Goal: Task Accomplishment & Management: Manage account settings

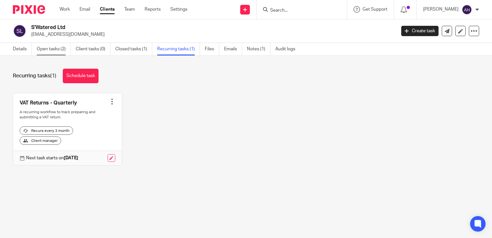
click at [54, 50] on link "Open tasks (2)" at bounding box center [54, 49] width 34 height 13
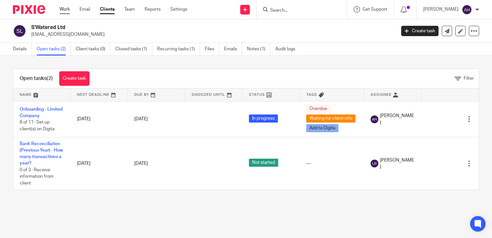
click at [64, 9] on link "Work" at bounding box center [65, 9] width 10 height 6
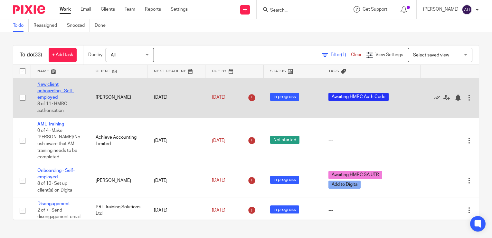
click at [52, 83] on link "New client onboarding - Self-employed" at bounding box center [55, 91] width 36 height 18
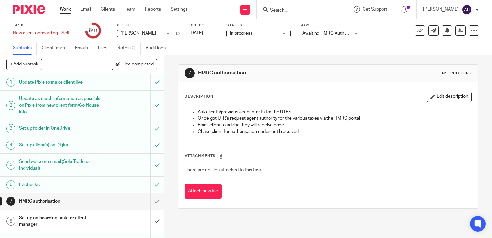
click at [357, 33] on div "Awaiting HMRC Auth Code" at bounding box center [331, 34] width 64 height 8
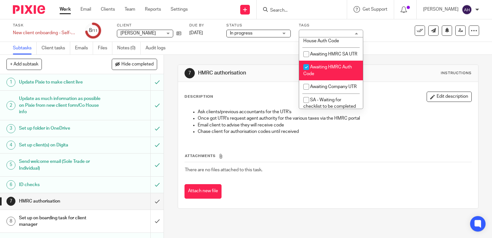
scroll to position [258, 0]
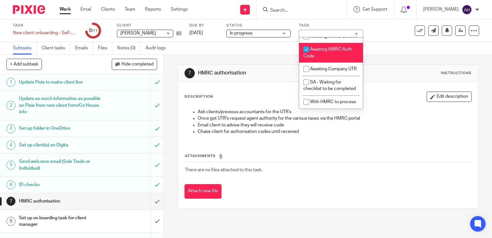
click at [307, 52] on input "checkbox" at bounding box center [306, 49] width 12 height 12
checkbox input "false"
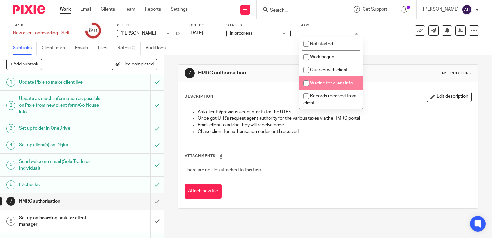
scroll to position [0, 0]
click at [308, 83] on input "checkbox" at bounding box center [306, 83] width 12 height 12
checkbox input "true"
click at [170, 79] on div "7 HMRC authorisation Instructions Description Edit description Ask clients/prev…" at bounding box center [328, 146] width 328 height 183
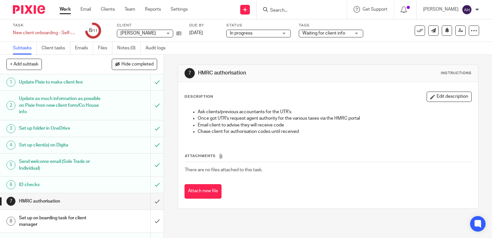
click at [65, 9] on link "Work" at bounding box center [65, 9] width 11 height 6
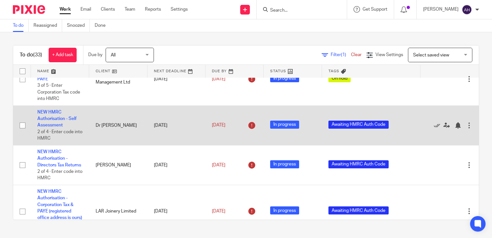
scroll to position [735, 0]
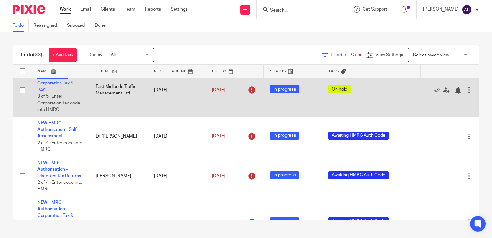
click at [55, 92] on link "NEW HMRC Authorisation - Corporation Tax & PAYE" at bounding box center [55, 80] width 36 height 24
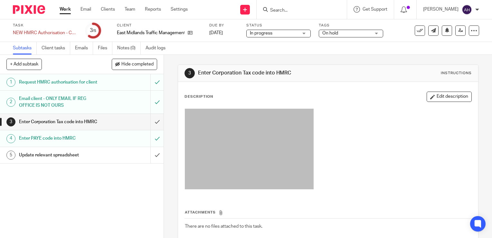
click at [379, 33] on div "On hold" at bounding box center [351, 34] width 64 height 8
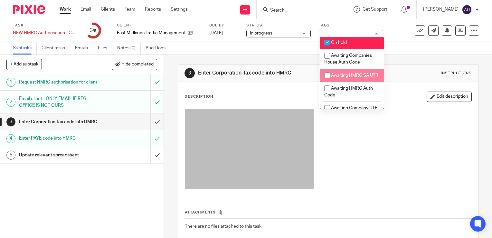
scroll to position [193, 0]
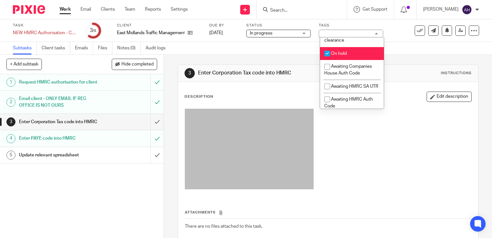
click at [327, 60] on input "checkbox" at bounding box center [327, 53] width 12 height 12
checkbox input "false"
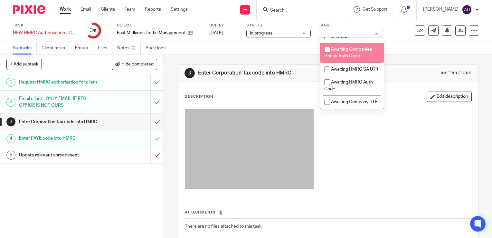
scroll to position [226, 0]
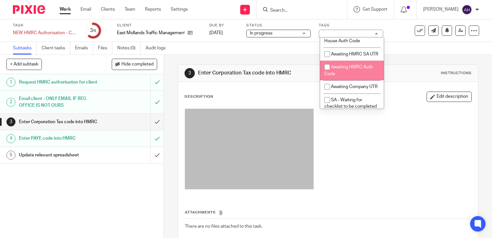
click at [327, 73] on input "checkbox" at bounding box center [327, 67] width 12 height 12
checkbox input "true"
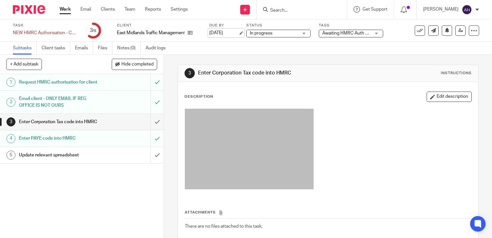
click at [222, 33] on link "[DATE]" at bounding box center [223, 33] width 29 height 7
click at [172, 93] on div "3 Enter Corporation Tax code into HMRC Instructions Description Edit descriptio…" at bounding box center [328, 146] width 328 height 183
click at [64, 10] on link "Work" at bounding box center [65, 9] width 11 height 6
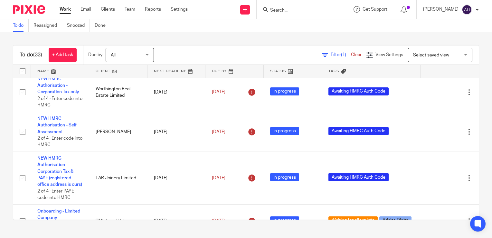
scroll to position [741, 0]
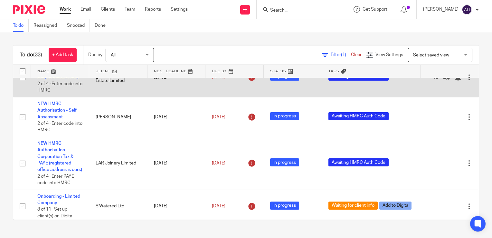
click at [59, 80] on link "NEW HMRC Authorisation - Corporation Tax only" at bounding box center [58, 71] width 42 height 18
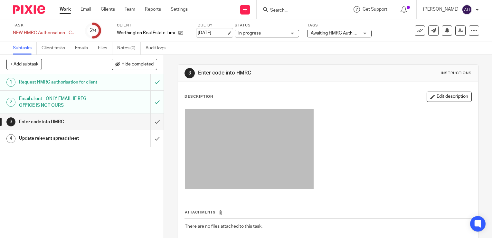
click at [215, 33] on link "5 Sep 2025" at bounding box center [212, 33] width 29 height 7
click at [171, 108] on div "3 Enter code into HMRC Instructions Description Edit description Attachments Th…" at bounding box center [328, 146] width 328 height 183
click at [67, 9] on link "Work" at bounding box center [65, 9] width 11 height 6
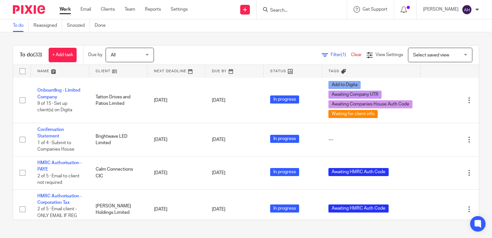
scroll to position [1251, 0]
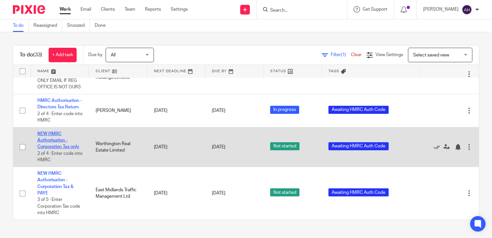
click at [57, 133] on link "NEW HMRC Authorisation - Corporation Tax only" at bounding box center [58, 140] width 42 height 18
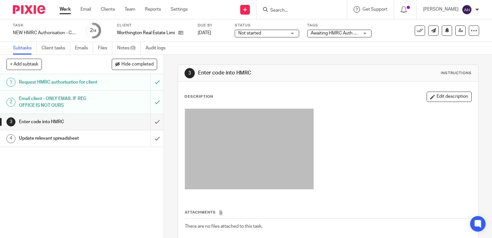
click at [293, 34] on div "Not started Not started" at bounding box center [267, 34] width 64 height 8
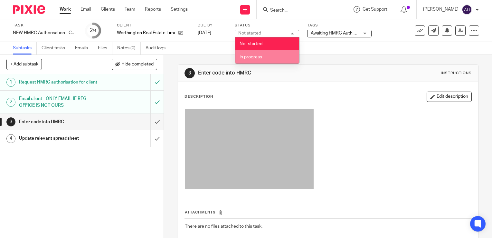
click at [258, 59] on span "In progress" at bounding box center [251, 57] width 23 height 5
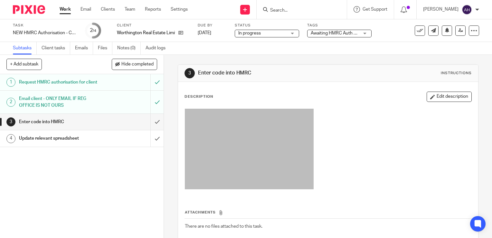
click at [166, 74] on div "3 Enter code into HMRC Instructions Description Edit description Attachments Th…" at bounding box center [328, 146] width 328 height 183
click at [67, 11] on link "Work" at bounding box center [65, 9] width 11 height 6
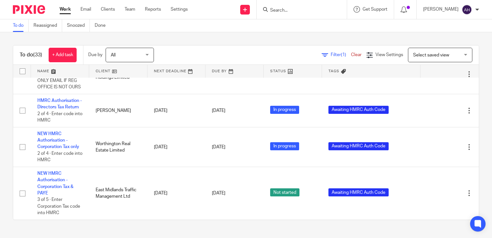
scroll to position [1251, 0]
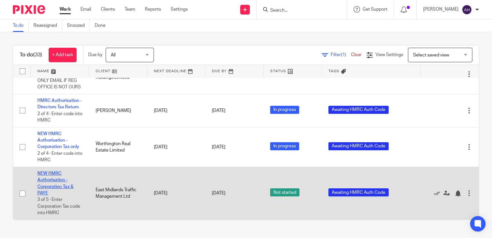
click at [53, 171] on link "NEW HMRC Authorisation - Corporation Tax & PAYE" at bounding box center [55, 183] width 36 height 24
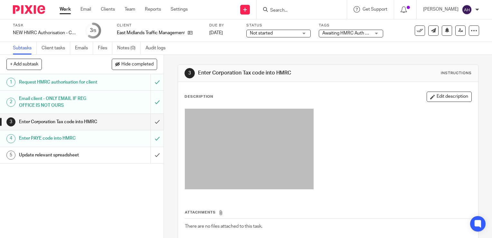
click at [305, 34] on div "Not started Not started" at bounding box center [279, 34] width 64 height 8
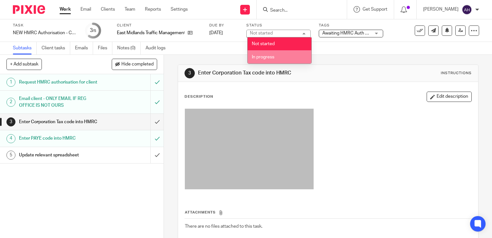
click at [268, 58] on span "In progress" at bounding box center [263, 57] width 23 height 5
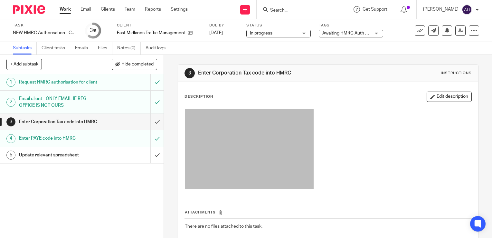
click at [174, 99] on div "3 Enter Corporation Tax code into HMRC Instructions Description Edit descriptio…" at bounding box center [328, 146] width 328 height 183
click at [66, 9] on link "Work" at bounding box center [65, 9] width 11 height 6
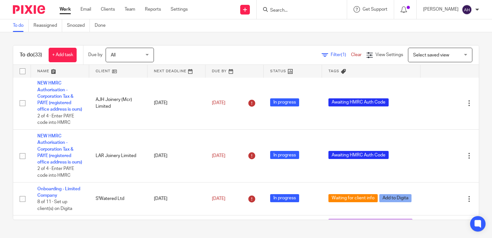
scroll to position [741, 0]
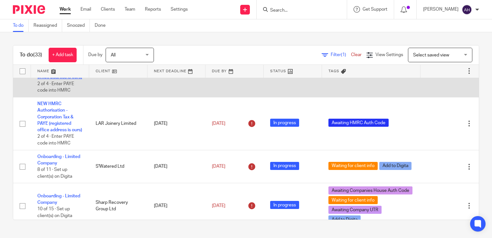
click at [52, 79] on link "NEW HMRC Authorisation - Corporation Tax & PAYE (registered office address is o…" at bounding box center [59, 64] width 45 height 31
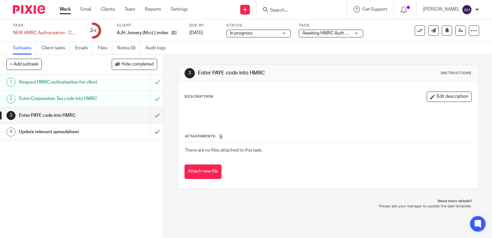
click at [357, 34] on div "Awaiting HMRC Auth Code" at bounding box center [331, 34] width 64 height 8
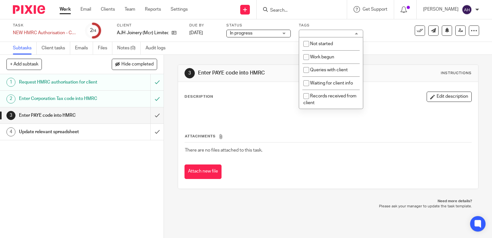
click at [357, 34] on div "Awaiting HMRC Auth Code" at bounding box center [331, 34] width 64 height 8
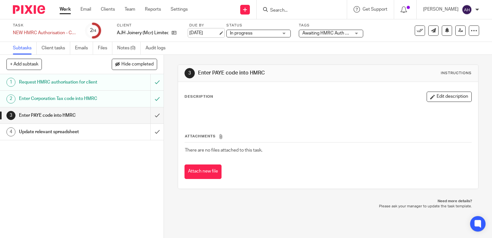
click at [193, 32] on link "[DATE]" at bounding box center [204, 33] width 29 height 7
click at [169, 100] on div "3 Enter PAYE code into HMRC Instructions Description Edit description Attachmen…" at bounding box center [328, 146] width 328 height 183
click at [63, 10] on link "Work" at bounding box center [65, 9] width 11 height 6
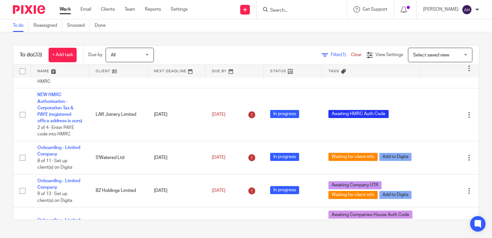
scroll to position [709, 0]
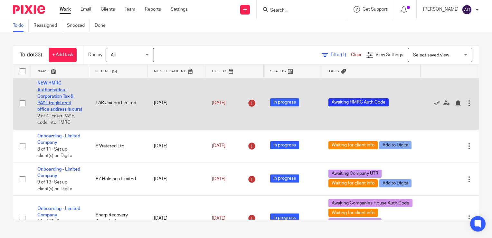
click at [56, 112] on link "NEW HMRC Authorisation - Corporation Tax & PAYE (registered office address is o…" at bounding box center [59, 96] width 45 height 31
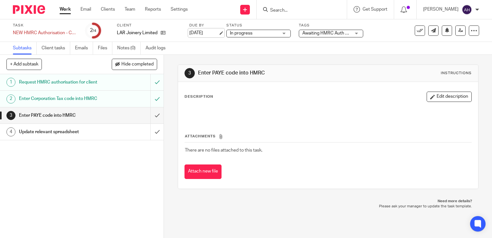
click at [204, 34] on link "[DATE]" at bounding box center [204, 33] width 29 height 7
click at [173, 112] on div "3 Enter PAYE code into HMRC Instructions Description Edit description Attachmen…" at bounding box center [328, 146] width 328 height 183
click at [64, 10] on link "Work" at bounding box center [65, 9] width 11 height 6
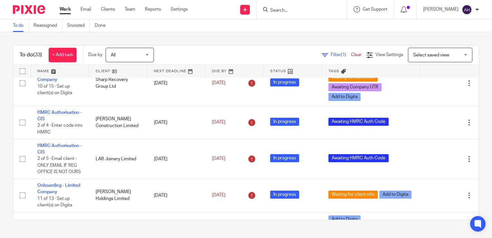
scroll to position [806, 0]
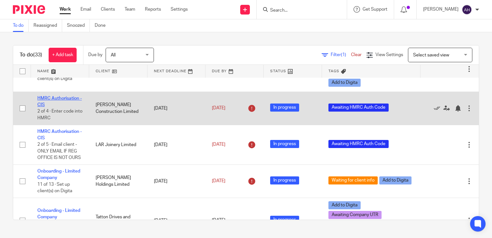
click at [63, 107] on link "HMRC Authorisation - CIS" at bounding box center [59, 101] width 44 height 11
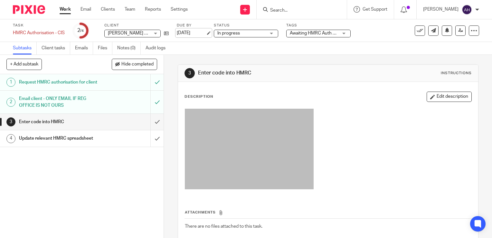
click at [188, 33] on link "[DATE]" at bounding box center [191, 33] width 29 height 7
click at [165, 98] on div "3 Enter code into HMRC Instructions Description Edit description Attachments Th…" at bounding box center [328, 146] width 328 height 183
click at [63, 10] on link "Work" at bounding box center [65, 9] width 11 height 6
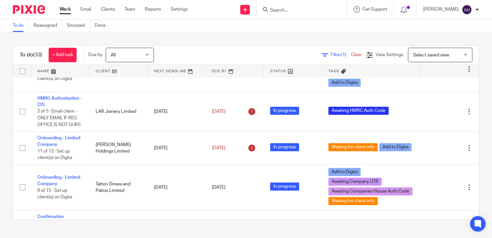
scroll to position [838, 0]
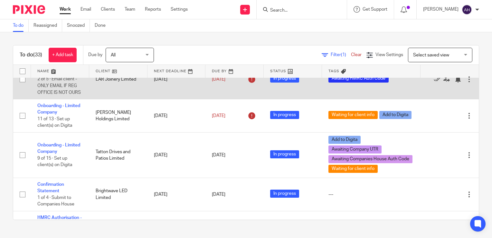
click at [73, 75] on link "HMRC Authorisation - CIS" at bounding box center [59, 69] width 44 height 11
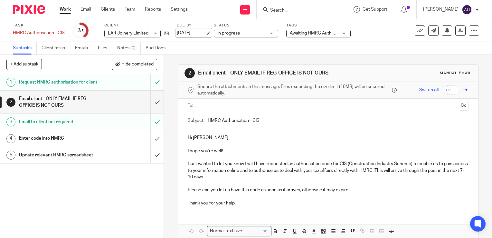
click at [188, 32] on link "3 Oct 2025" at bounding box center [191, 33] width 29 height 7
click at [168, 115] on div "2 Email client - ONLY EMAIL IF REG OFFICE IS NOT OURS Manual email Secure the a…" at bounding box center [328, 146] width 328 height 183
click at [64, 10] on link "Work" at bounding box center [65, 9] width 11 height 6
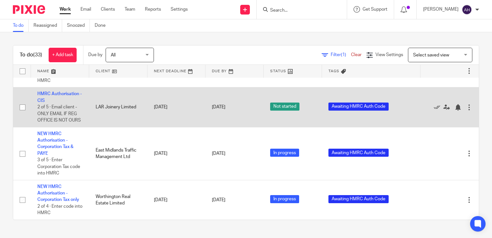
scroll to position [1186, 0]
click at [76, 102] on link "HMRC Authorisation - CIS" at bounding box center [59, 97] width 44 height 11
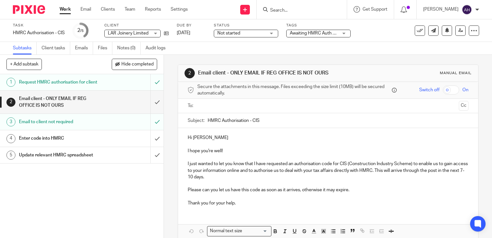
click at [272, 35] on div "Not started Not started" at bounding box center [246, 34] width 64 height 8
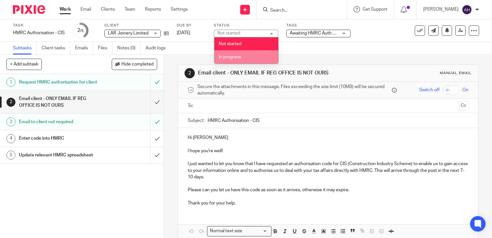
click at [236, 58] on span "In progress" at bounding box center [230, 57] width 23 height 5
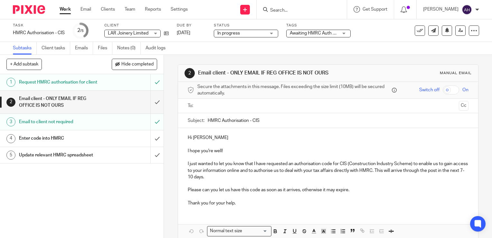
click at [170, 71] on div "2 Email client - ONLY EMAIL IF REG OFFICE IS NOT OURS Manual email Secure the a…" at bounding box center [328, 146] width 328 height 183
click at [66, 8] on link "Work" at bounding box center [65, 9] width 11 height 6
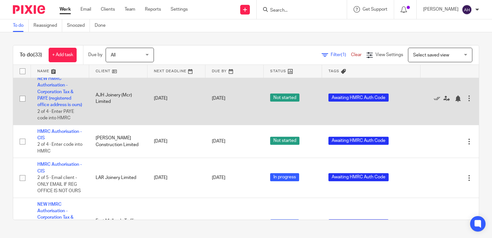
scroll to position [1064, 0]
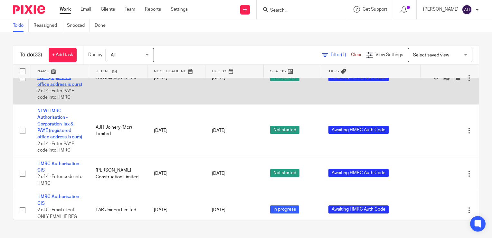
click at [48, 86] on link "NEW HMRC Authorisation - Corporation Tax & PAYE (registered office address is o…" at bounding box center [59, 71] width 45 height 31
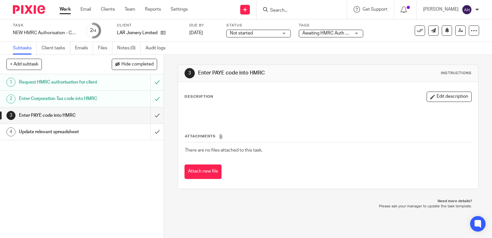
click at [284, 34] on div "Not started Not started" at bounding box center [259, 34] width 64 height 8
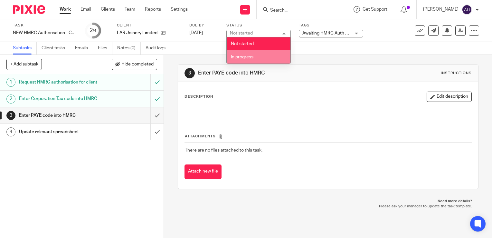
click at [251, 57] on span "In progress" at bounding box center [242, 57] width 23 height 5
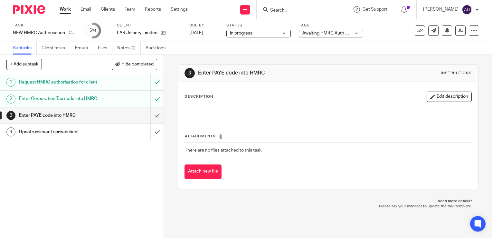
click at [171, 74] on div "3 Enter PAYE code into HMRC Instructions Description Edit description Attachmen…" at bounding box center [328, 146] width 328 height 183
click at [63, 10] on link "Work" at bounding box center [65, 9] width 11 height 6
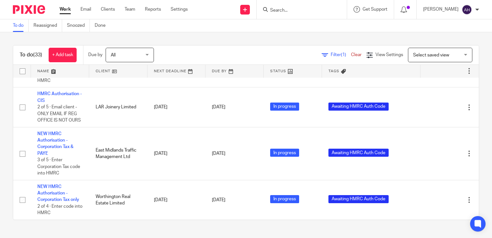
scroll to position [1160, 0]
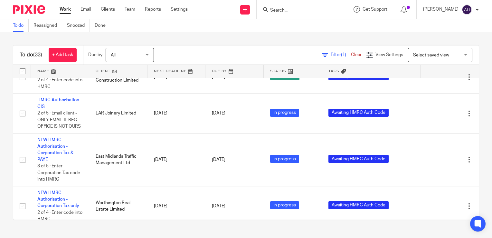
click at [60, 43] on link "NEW HMRC Authorisation - Corporation Tax & PAYE (registered office address is o…" at bounding box center [59, 27] width 45 height 31
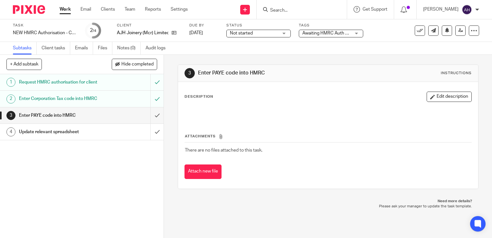
click at [285, 33] on div "Not started Not started" at bounding box center [259, 34] width 64 height 8
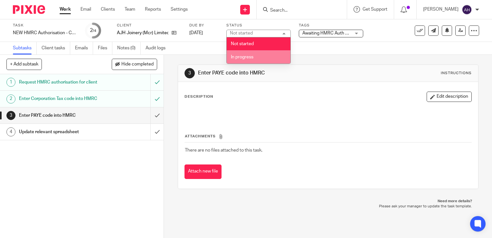
click at [244, 58] on span "In progress" at bounding box center [242, 57] width 23 height 5
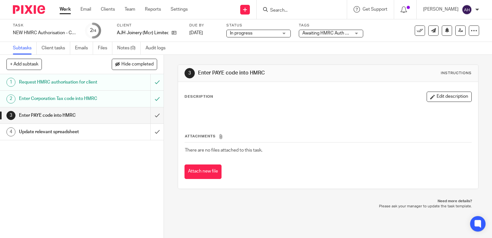
click at [171, 79] on div "3 Enter PAYE code into HMRC Instructions Description Edit description Attachmen…" at bounding box center [328, 146] width 328 height 183
click at [66, 11] on link "Work" at bounding box center [65, 9] width 11 height 6
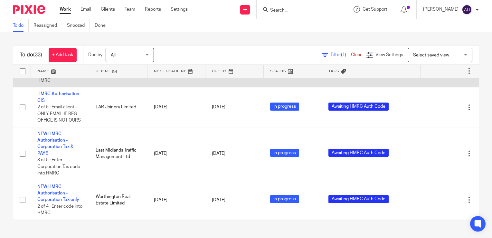
scroll to position [1192, 0]
click at [71, 70] on link "HMRC Authorisation - CIS" at bounding box center [59, 64] width 44 height 11
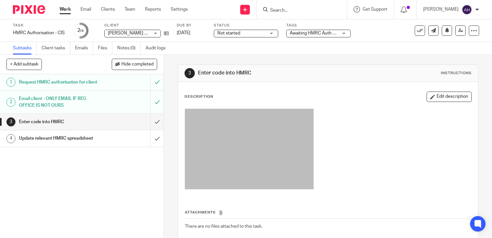
click at [272, 33] on div "Not started Not started" at bounding box center [246, 34] width 64 height 8
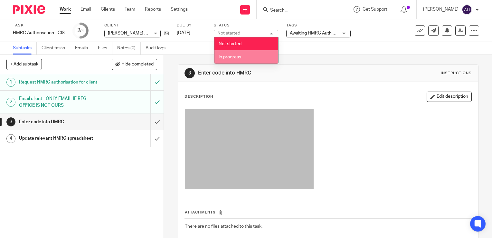
click at [231, 58] on span "In progress" at bounding box center [230, 57] width 23 height 5
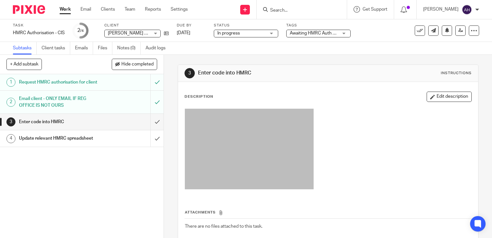
click at [169, 98] on div "3 Enter code into HMRC Instructions Description Edit description Attachments Th…" at bounding box center [328, 146] width 328 height 183
click at [67, 11] on link "Work" at bounding box center [65, 9] width 11 height 6
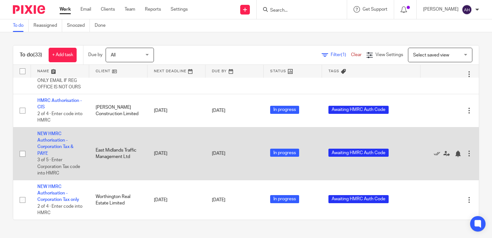
scroll to position [1186, 0]
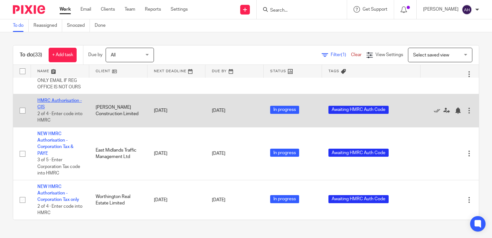
click at [63, 109] on link "HMRC Authorisation - CIS" at bounding box center [59, 103] width 44 height 11
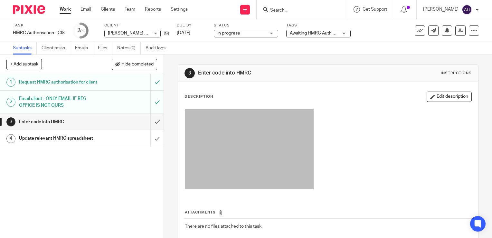
click at [94, 87] on h1 "Request HMRC authorisation for client" at bounding box center [60, 82] width 83 height 10
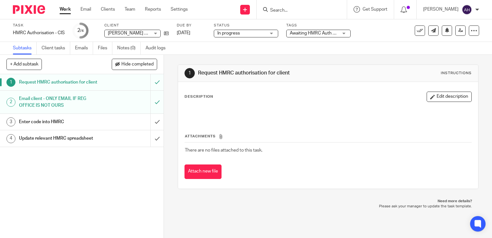
click at [99, 110] on div "Email client - ONLY EMAIL IF REG OFFICE IS NOT OURS" at bounding box center [81, 102] width 125 height 16
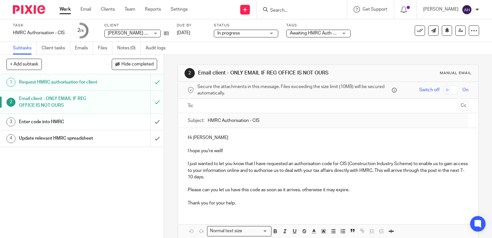
click at [63, 10] on link "Work" at bounding box center [65, 9] width 11 height 6
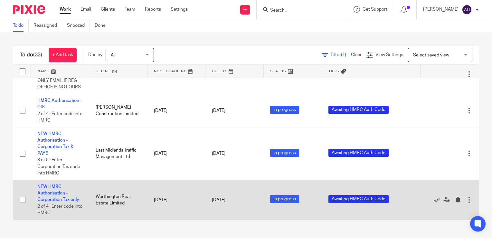
scroll to position [1219, 0]
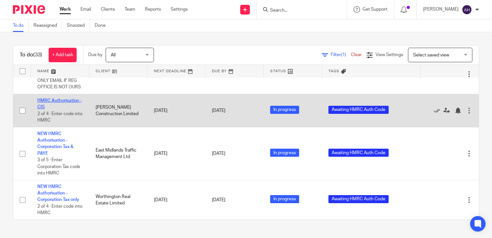
click at [73, 109] on link "HMRC Authorisation - CIS" at bounding box center [59, 103] width 44 height 11
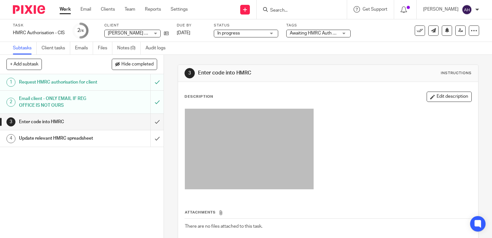
click at [67, 10] on link "Work" at bounding box center [65, 9] width 11 height 6
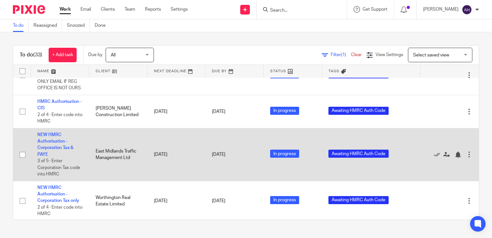
scroll to position [1154, 0]
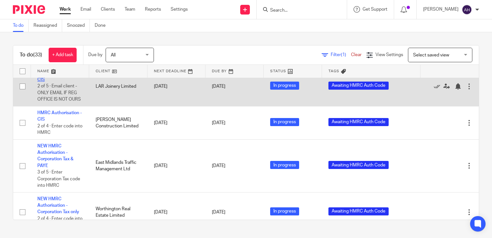
click at [67, 82] on link "HMRC Authorisation - CIS" at bounding box center [59, 76] width 44 height 11
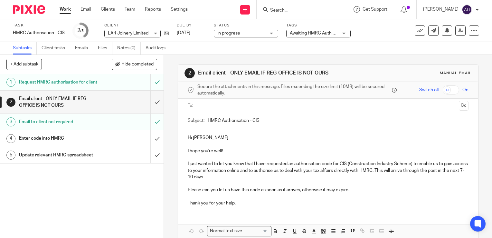
click at [65, 11] on link "Work" at bounding box center [65, 9] width 11 height 6
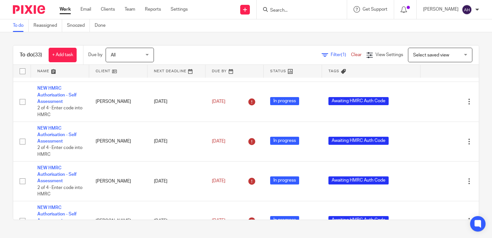
scroll to position [387, 0]
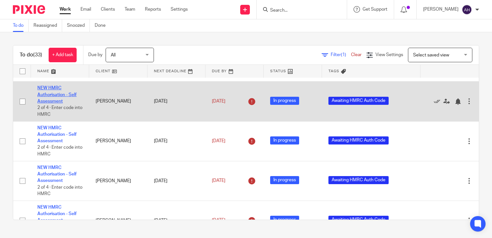
click at [55, 103] on link "NEW HMRC Authorisation - Self Assessment" at bounding box center [56, 95] width 39 height 18
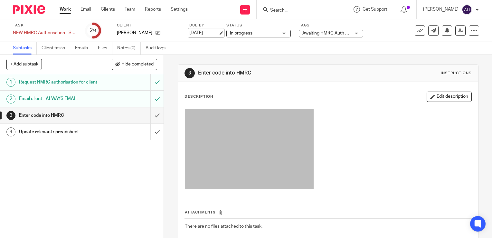
click at [203, 34] on link "[DATE]" at bounding box center [204, 33] width 29 height 7
click at [167, 78] on div "3 Enter code into HMRC Instructions Description Edit description Attachments Th…" at bounding box center [328, 146] width 328 height 183
click at [284, 34] on div "In progress In progress" at bounding box center [259, 34] width 64 height 8
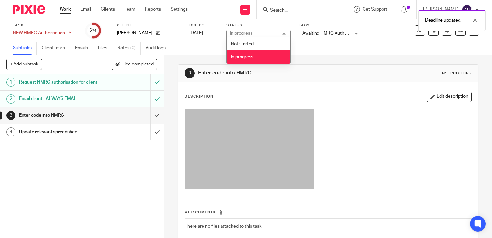
click at [251, 59] on span "In progress" at bounding box center [242, 57] width 23 height 5
click at [171, 88] on div "3 Enter code into HMRC Instructions Description Edit description Attachments Th…" at bounding box center [328, 146] width 328 height 183
click at [65, 11] on link "Work" at bounding box center [65, 9] width 11 height 6
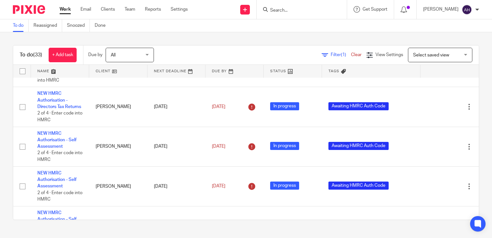
scroll to position [381, 0]
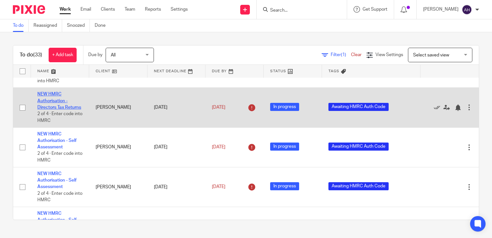
click at [59, 110] on link "NEW HMRC Authorisation - Directors Tax Returns" at bounding box center [59, 101] width 44 height 18
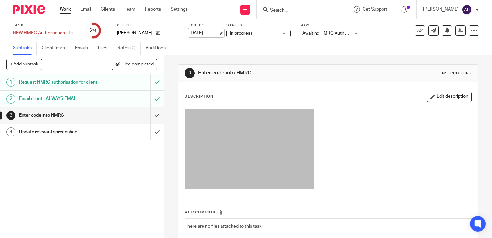
click at [199, 34] on link "[DATE]" at bounding box center [204, 33] width 29 height 7
click at [171, 80] on div "3 Enter code into HMRC Instructions Description Edit description Attachments Th…" at bounding box center [328, 146] width 328 height 183
click at [286, 33] on div "In progress In progress" at bounding box center [259, 34] width 64 height 8
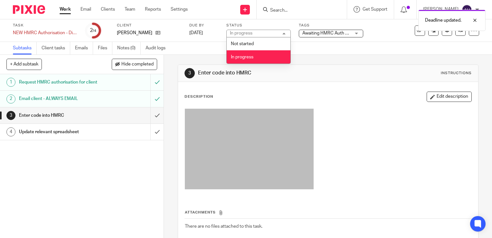
click at [257, 59] on li "In progress" at bounding box center [259, 56] width 64 height 13
click at [168, 90] on div "3 Enter code into HMRC Instructions Description Edit description Attachments Th…" at bounding box center [328, 146] width 328 height 183
click at [64, 10] on link "Work" at bounding box center [65, 9] width 11 height 6
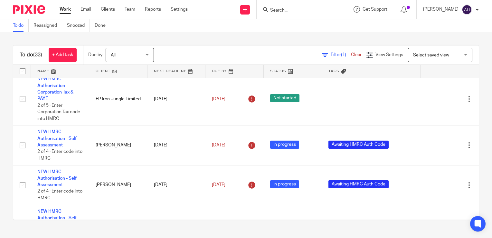
scroll to position [355, 0]
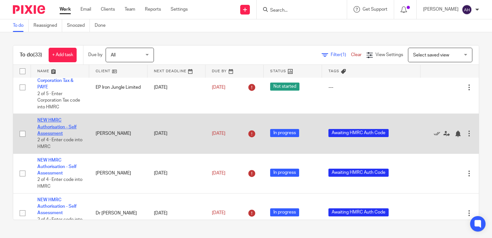
click at [58, 136] on link "NEW HMRC Authorisation - Self Assessment" at bounding box center [56, 127] width 39 height 18
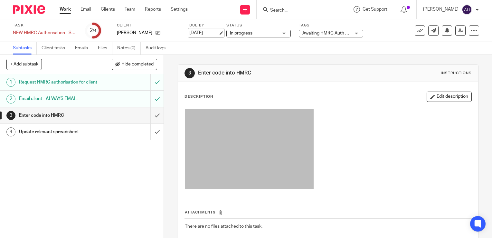
click at [201, 34] on link "[DATE]" at bounding box center [204, 33] width 29 height 7
click at [285, 34] on div "In progress In progress" at bounding box center [259, 34] width 64 height 8
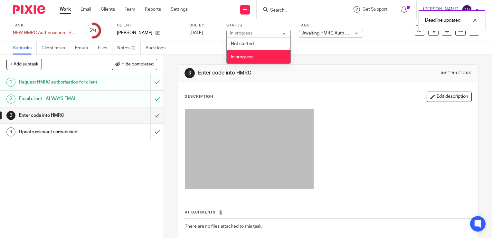
click at [247, 58] on span "In progress" at bounding box center [242, 57] width 23 height 5
click at [170, 92] on div "3 Enter code into HMRC Instructions Description Edit description Attachments Th…" at bounding box center [328, 146] width 328 height 183
click at [66, 10] on link "Work" at bounding box center [65, 9] width 11 height 6
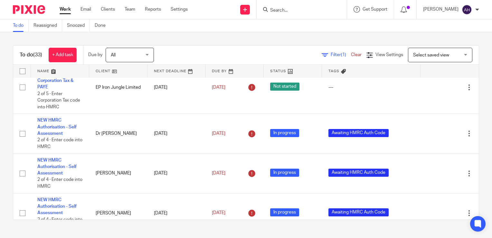
scroll to position [387, 0]
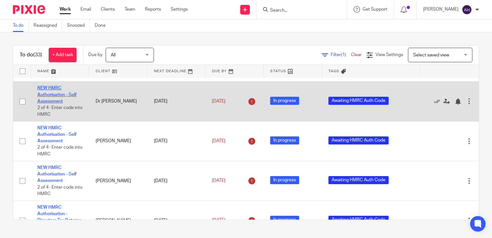
click at [54, 103] on link "NEW HMRC Authorisation - Self Assessment" at bounding box center [56, 95] width 39 height 18
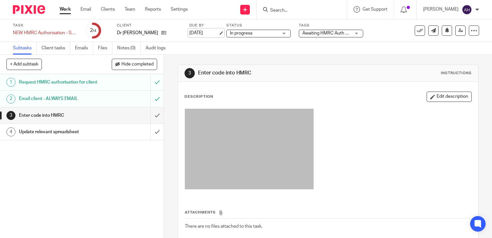
click at [209, 34] on link "[DATE]" at bounding box center [204, 33] width 29 height 7
click at [285, 35] on div "In progress In progress" at bounding box center [259, 34] width 64 height 8
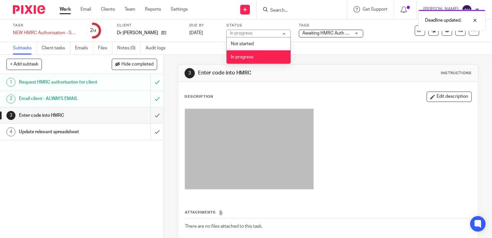
click at [255, 59] on li "In progress" at bounding box center [259, 56] width 64 height 13
click at [170, 92] on div "3 Enter code into HMRC Instructions Description Edit description Attachments Th…" at bounding box center [328, 146] width 328 height 183
click at [66, 10] on link "Work" at bounding box center [65, 9] width 11 height 6
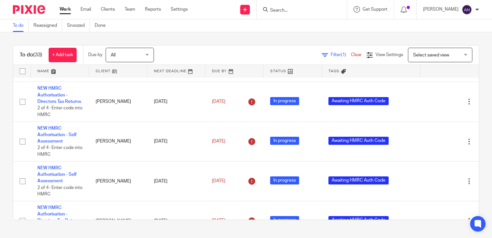
scroll to position [387, 0]
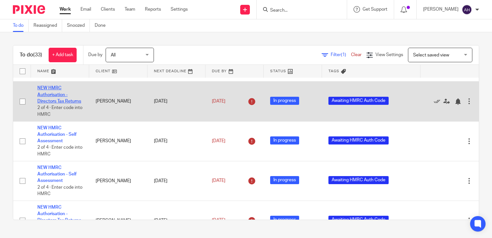
click at [58, 103] on link "NEW HMRC Authorisation - Directors Tax Returns" at bounding box center [59, 95] width 44 height 18
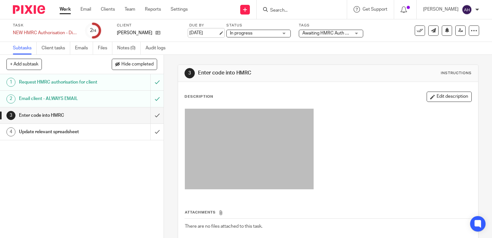
click at [201, 32] on link "[DATE]" at bounding box center [204, 33] width 29 height 7
click at [285, 34] on div "In progress In progress" at bounding box center [259, 34] width 64 height 8
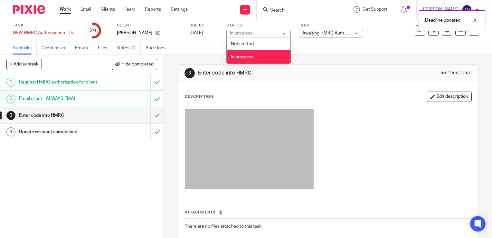
click at [259, 55] on li "In progress" at bounding box center [259, 56] width 64 height 13
click at [168, 92] on div "3 Enter code into HMRC Instructions Description Edit description Attachments Th…" at bounding box center [328, 146] width 328 height 183
click at [64, 8] on link "Work" at bounding box center [65, 9] width 11 height 6
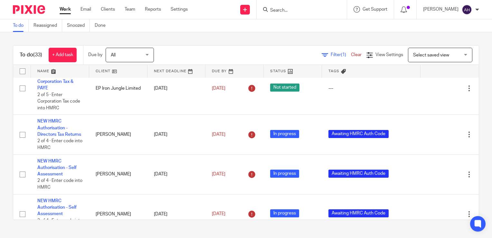
scroll to position [387, 0]
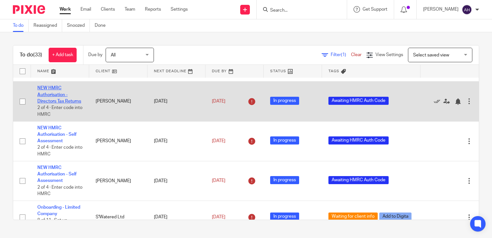
click at [57, 103] on link "NEW HMRC Authorisation - Directors Tax Returns" at bounding box center [59, 95] width 44 height 18
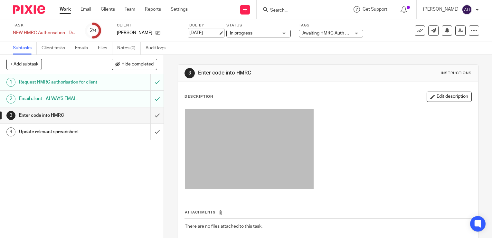
click at [209, 33] on link "[DATE]" at bounding box center [204, 33] width 29 height 7
click at [285, 34] on div "In progress In progress" at bounding box center [259, 34] width 64 height 8
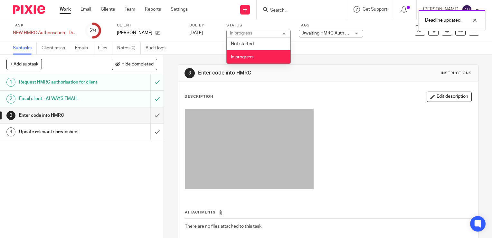
click at [251, 57] on span "In progress" at bounding box center [242, 57] width 23 height 5
click at [168, 97] on div "3 Enter code into HMRC Instructions Description Edit description Attachments Th…" at bounding box center [328, 146] width 328 height 183
click at [63, 12] on link "Work" at bounding box center [65, 9] width 11 height 6
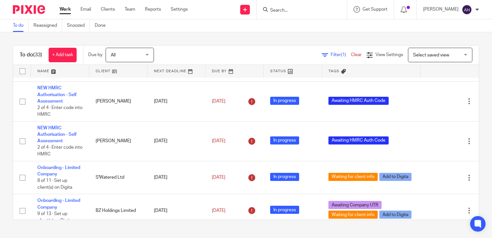
scroll to position [387, 0]
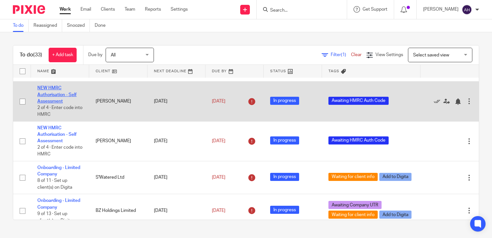
click at [62, 103] on link "NEW HMRC Authorisation - Self Assessment" at bounding box center [56, 95] width 39 height 18
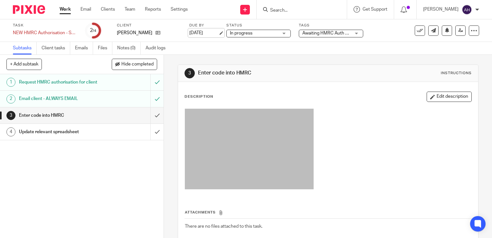
click at [203, 34] on link "[DATE]" at bounding box center [204, 33] width 29 height 7
click at [286, 34] on div "In progress In progress" at bounding box center [259, 34] width 64 height 8
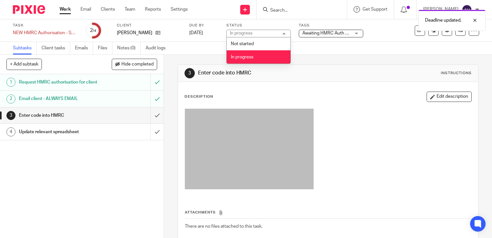
click at [249, 57] on span "In progress" at bounding box center [242, 57] width 23 height 5
click at [167, 83] on div "3 Enter code into HMRC Instructions Description Edit description Attachments Th…" at bounding box center [328, 146] width 328 height 183
click at [65, 11] on link "Work" at bounding box center [65, 9] width 11 height 6
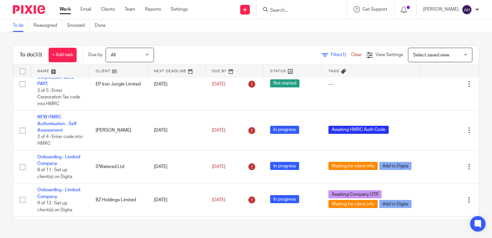
scroll to position [387, 0]
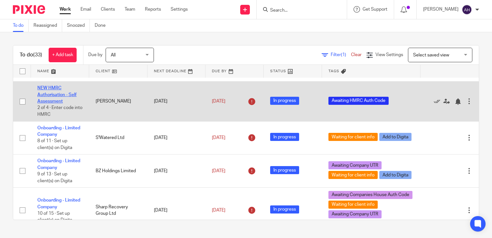
click at [52, 103] on link "NEW HMRC Authorisation - Self Assessment" at bounding box center [56, 95] width 39 height 18
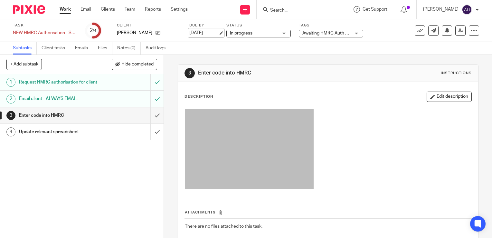
click at [202, 31] on link "[DATE]" at bounding box center [204, 33] width 29 height 7
click at [169, 112] on div "3 Enter code into HMRC Instructions Description Edit description Attachments Th…" at bounding box center [328, 146] width 328 height 183
click at [285, 33] on div "In progress In progress" at bounding box center [259, 34] width 64 height 8
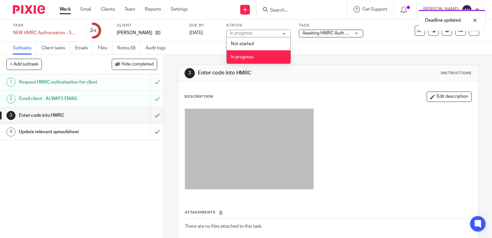
click at [251, 55] on span "In progress" at bounding box center [242, 57] width 23 height 5
click at [169, 95] on div "3 Enter code into HMRC Instructions Description Edit description Attachments Th…" at bounding box center [328, 146] width 328 height 183
click at [67, 11] on link "Work" at bounding box center [65, 9] width 11 height 6
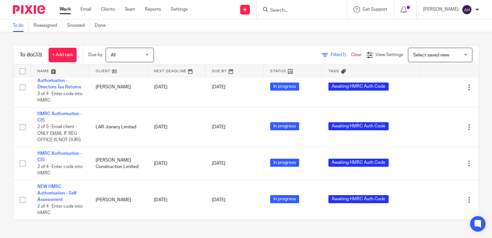
scroll to position [1251, 0]
